Goal: Task Accomplishment & Management: Complete application form

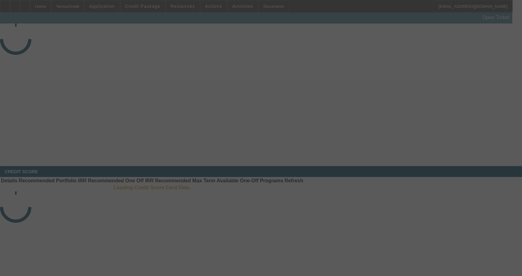
select select "4"
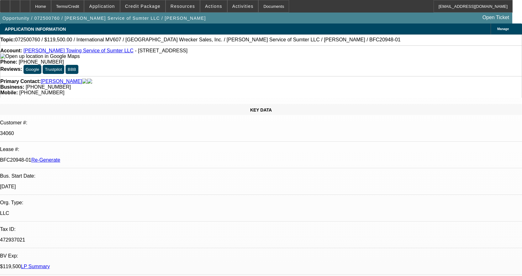
select select "0"
select select "2"
select select "0"
select select "6"
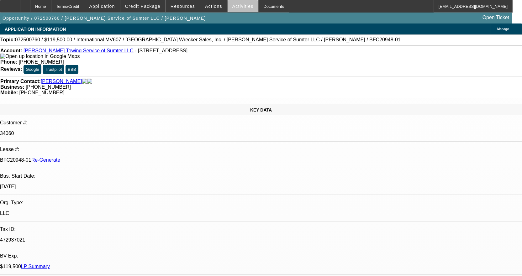
click at [241, 4] on span "Activities" at bounding box center [242, 6] width 21 height 5
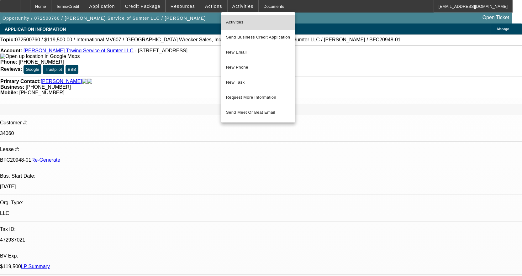
click at [240, 20] on span "Activities" at bounding box center [258, 23] width 64 height 8
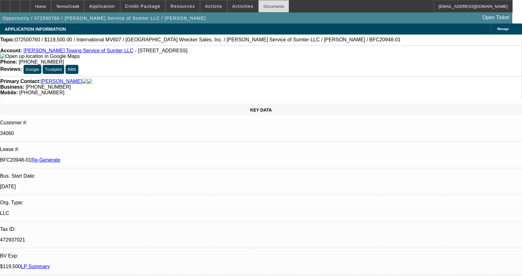
click at [269, 3] on div "Documents" at bounding box center [274, 6] width 31 height 13
click at [235, 6] on span "Activities" at bounding box center [242, 6] width 21 height 5
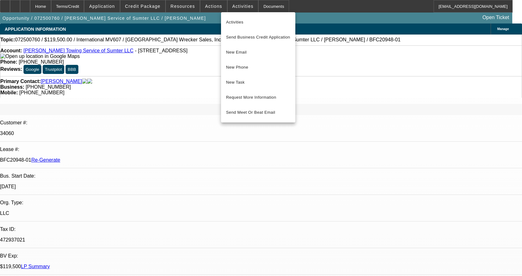
click at [211, 7] on div at bounding box center [261, 138] width 522 height 276
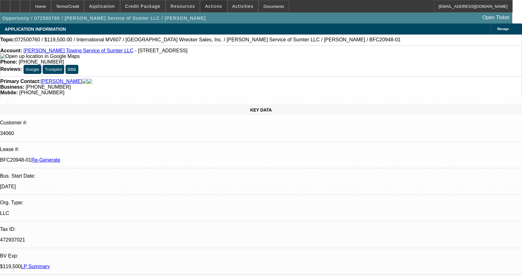
click at [211, 7] on span "Actions" at bounding box center [213, 6] width 17 height 5
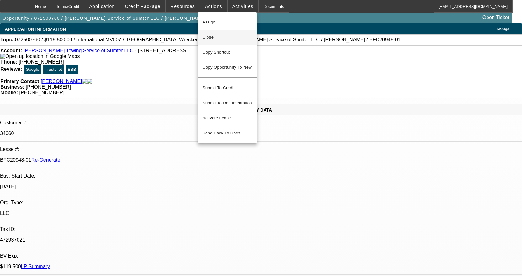
click at [217, 43] on button "Close" at bounding box center [228, 37] width 60 height 15
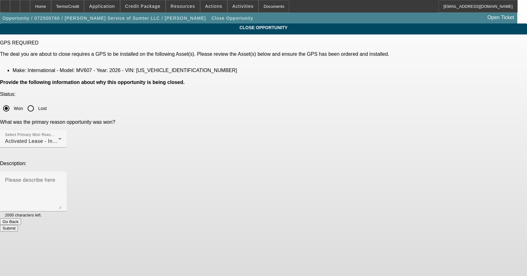
click at [18, 225] on button "Submit" at bounding box center [9, 228] width 18 height 7
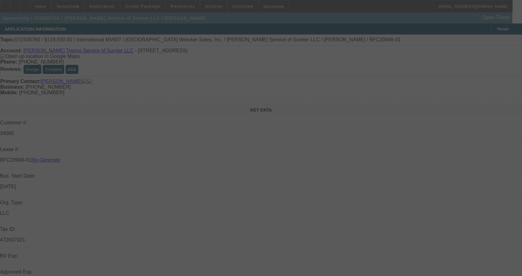
select select "4"
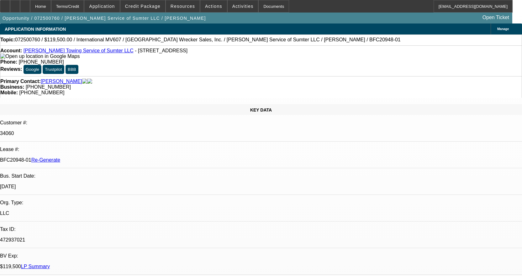
select select "0"
select select "2"
select select "0"
select select "6"
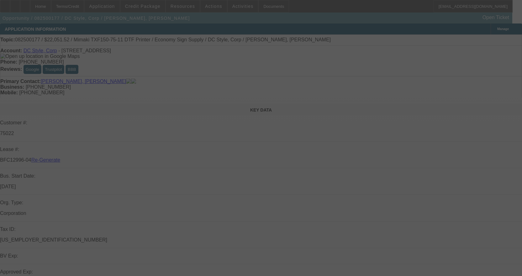
select select "3"
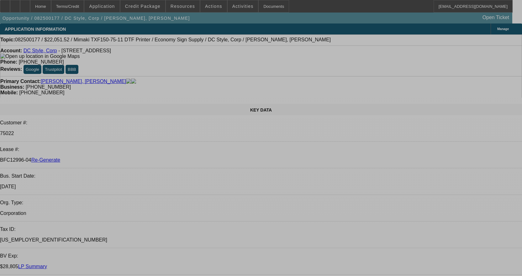
select select "0"
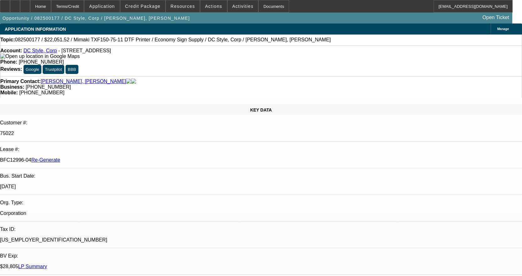
select select "0"
select select "6"
click at [268, 5] on div "Documents" at bounding box center [274, 6] width 31 height 13
click at [9, 1] on div at bounding box center [5, 6] width 10 height 13
